Goal: Information Seeking & Learning: Find specific fact

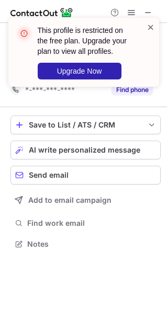
scroll to position [219, 167]
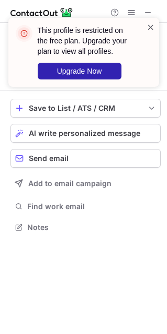
click at [147, 28] on span at bounding box center [150, 27] width 8 height 10
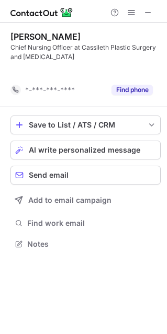
scroll to position [219, 167]
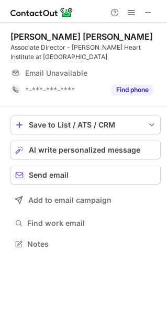
scroll to position [236, 167]
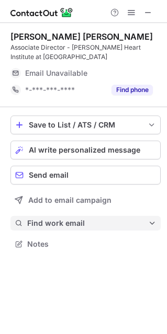
click at [67, 229] on button "Find work email" at bounding box center [85, 223] width 150 height 15
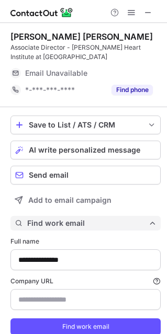
scroll to position [347, 159]
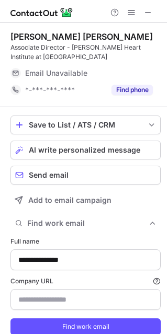
type input "********"
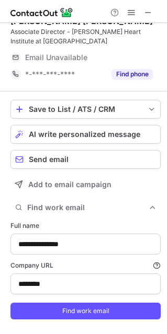
scroll to position [36, 0]
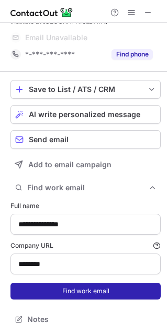
click at [69, 284] on button "Find work email" at bounding box center [85, 291] width 150 height 17
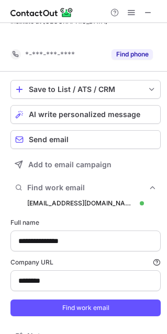
scroll to position [347, 159]
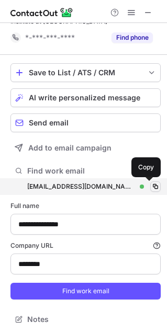
click at [151, 184] on span at bounding box center [155, 186] width 8 height 8
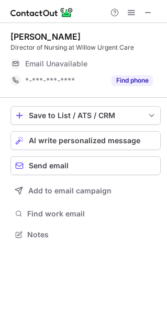
scroll to position [5, 5]
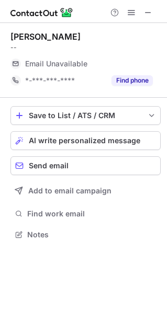
scroll to position [227, 167]
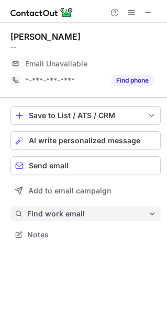
click at [86, 218] on span "Find work email" at bounding box center [87, 213] width 121 height 9
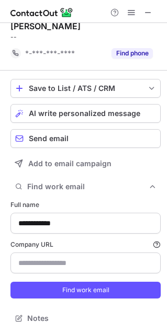
scroll to position [10, 0]
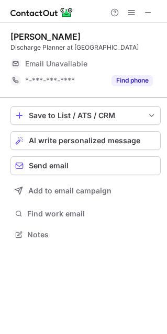
scroll to position [227, 167]
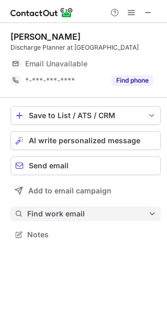
click at [90, 209] on span "Find work email" at bounding box center [87, 213] width 121 height 9
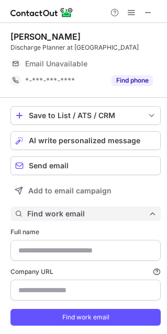
type input "**********"
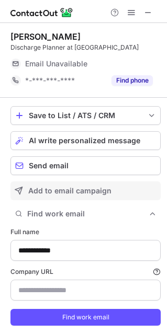
type input "**********"
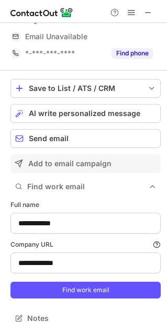
scroll to position [36, 0]
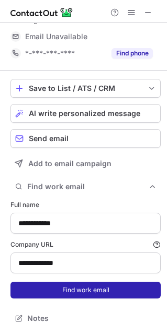
click at [64, 291] on button "Find work email" at bounding box center [85, 290] width 150 height 17
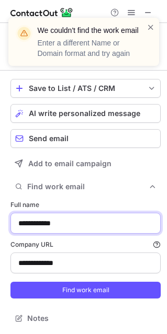
drag, startPoint x: 72, startPoint y: 217, endPoint x: -10, endPoint y: 212, distance: 81.7
click at [0, 212] on html "**********" at bounding box center [83, 167] width 167 height 334
